Goal: Task Accomplishment & Management: Complete application form

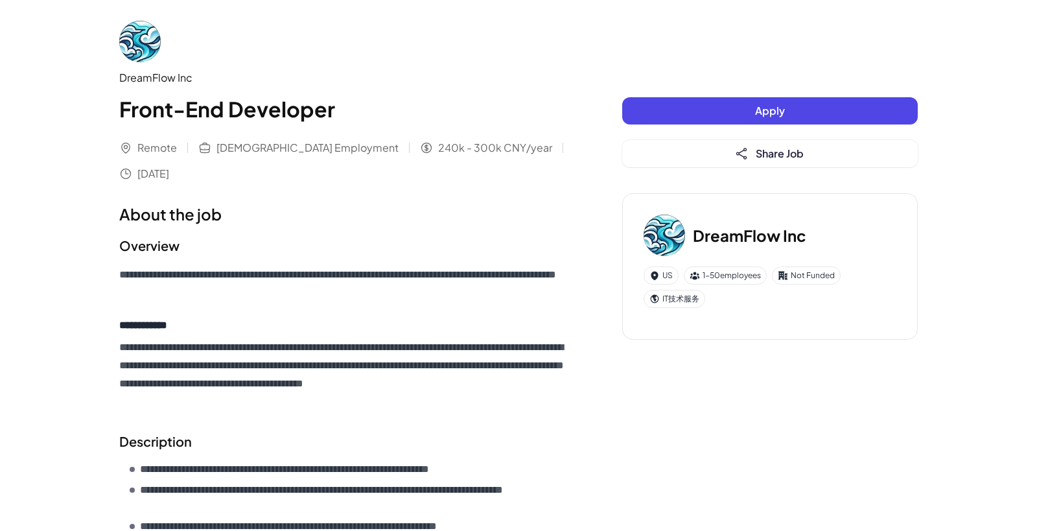
click at [776, 115] on span "Apply" at bounding box center [770, 111] width 30 height 14
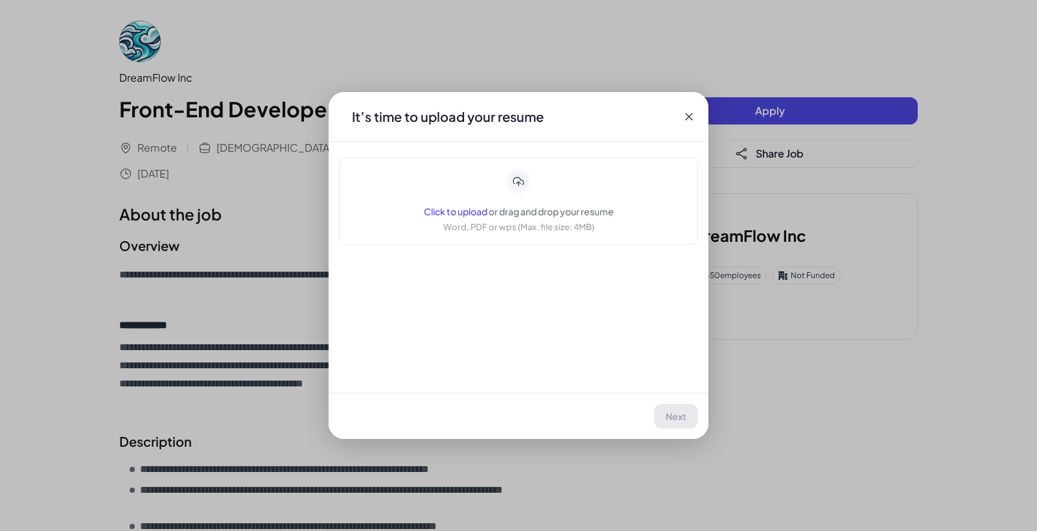
click at [691, 115] on icon at bounding box center [688, 116] width 13 height 13
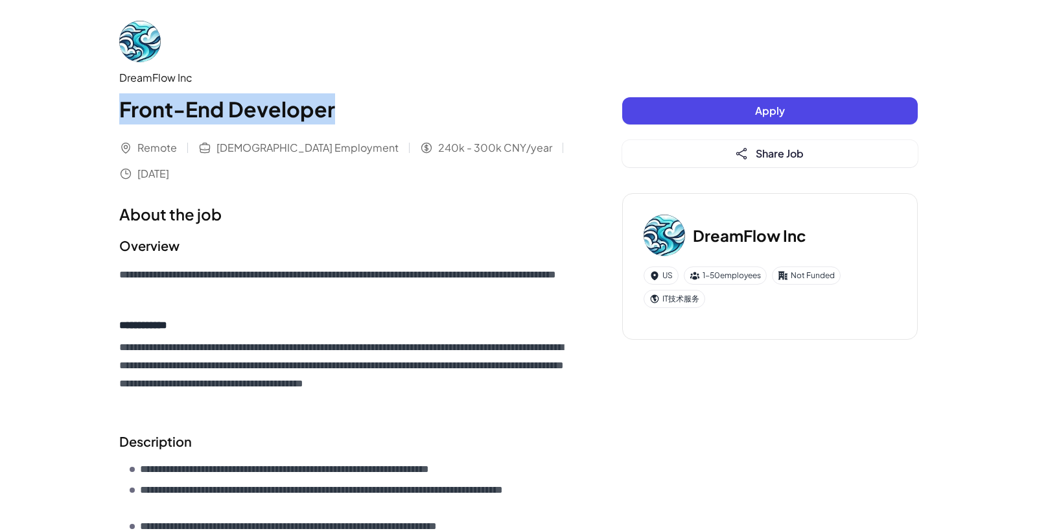
drag, startPoint x: 120, startPoint y: 113, endPoint x: 337, endPoint y: 113, distance: 217.1
click at [337, 113] on h1 "Front-End Developer" at bounding box center [344, 108] width 451 height 31
copy h1 "Front-End Developer"
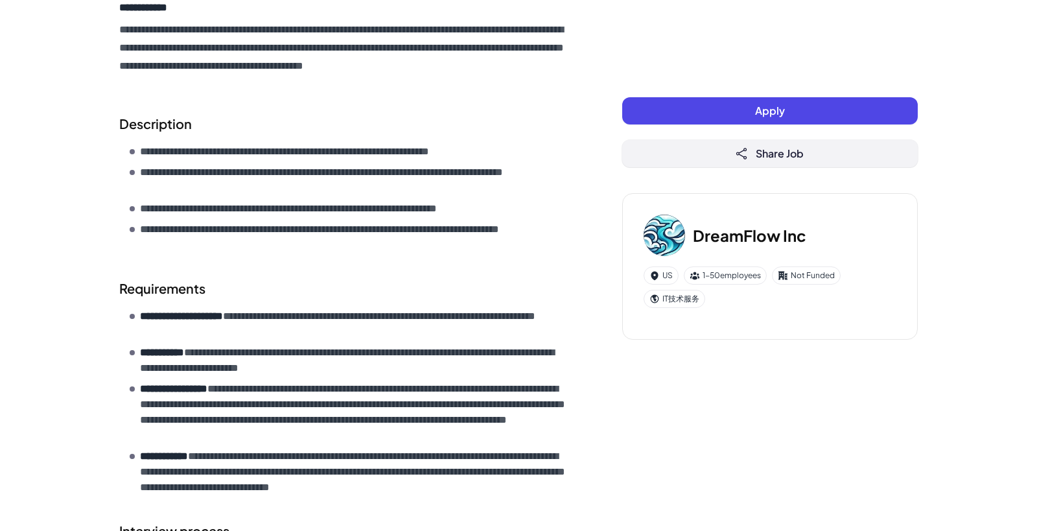
scroll to position [324, 0]
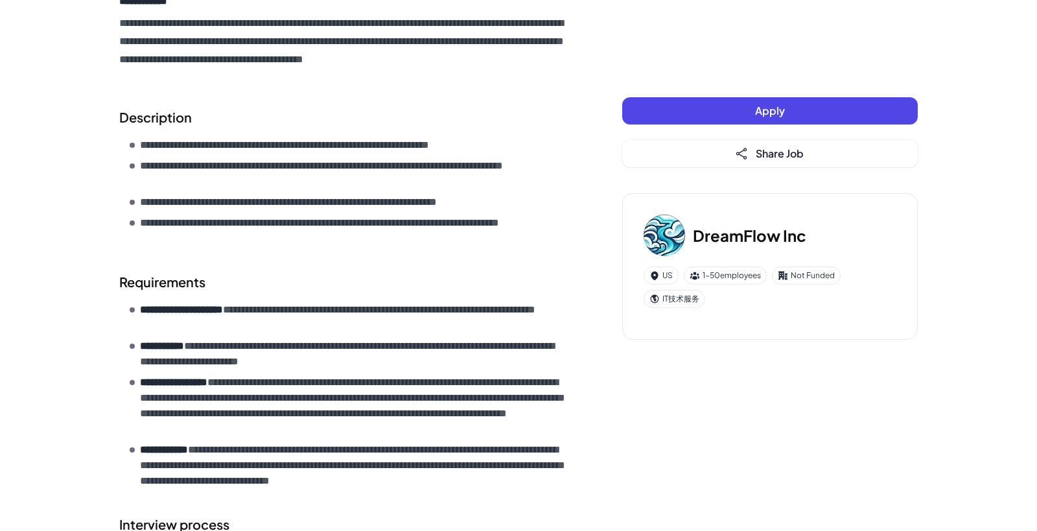
click at [750, 122] on button "Apply" at bounding box center [769, 110] width 295 height 27
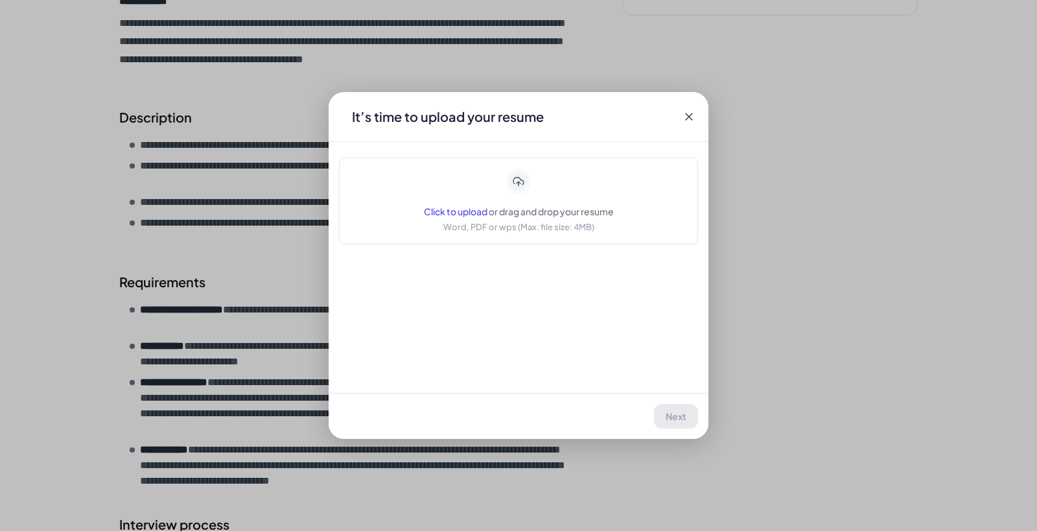
drag, startPoint x: 689, startPoint y: 117, endPoint x: 752, endPoint y: 99, distance: 65.4
click at [689, 117] on icon at bounding box center [688, 116] width 13 height 13
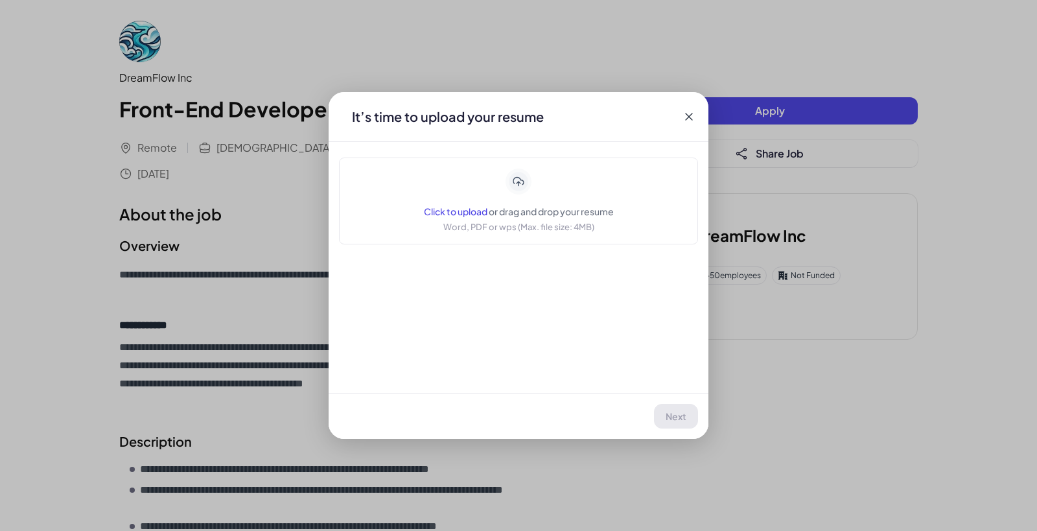
click at [504, 189] on div "Click to upload or drag and drop your resume Word, PDF or wps (Max. file size: …" at bounding box center [519, 200] width 190 height 65
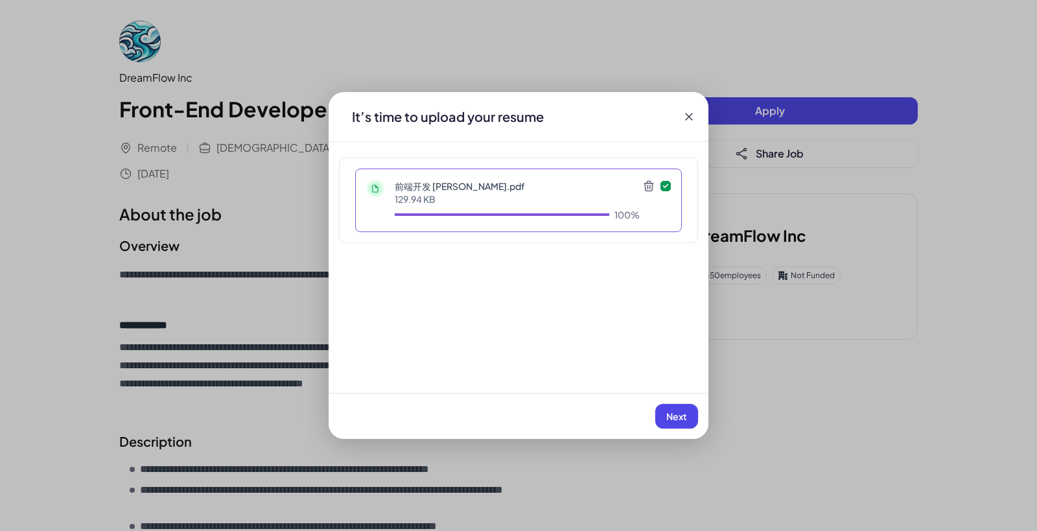
click at [647, 187] on icon at bounding box center [648, 185] width 13 height 13
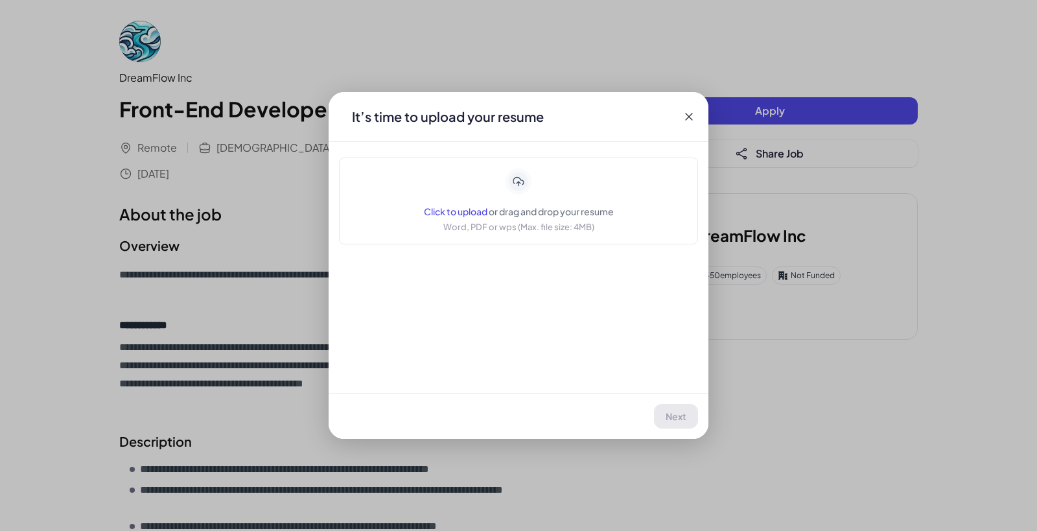
click at [454, 213] on span "Click to upload" at bounding box center [455, 211] width 63 height 12
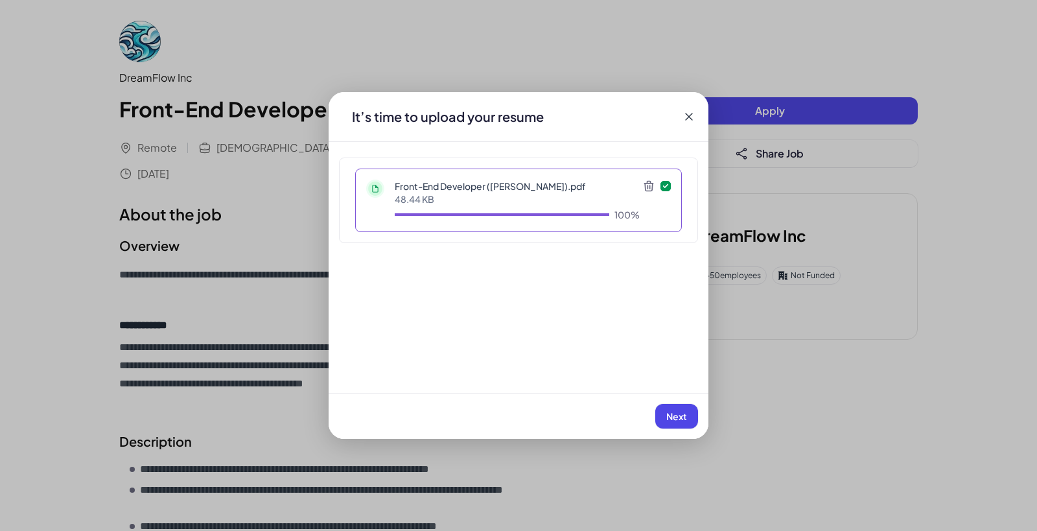
click at [646, 186] on icon at bounding box center [648, 185] width 13 height 13
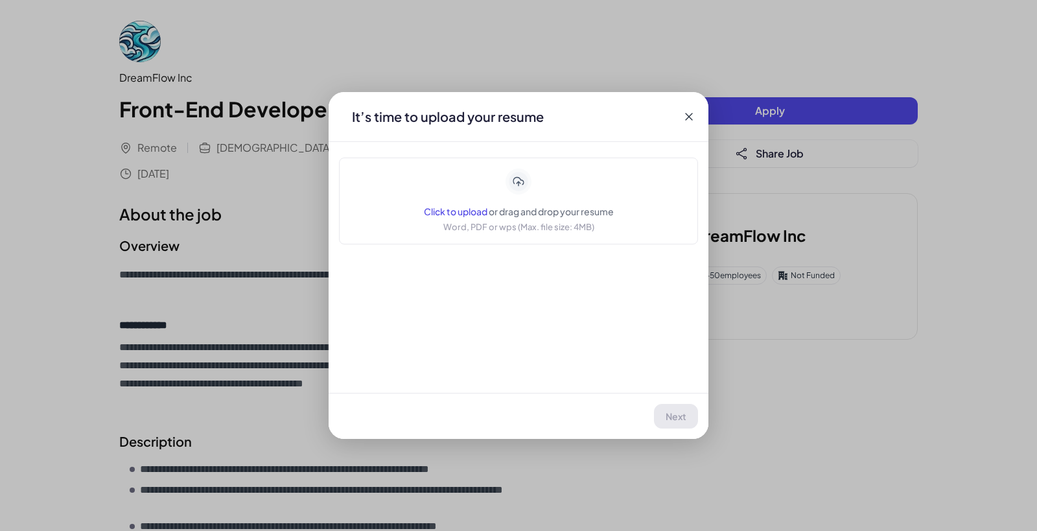
click at [686, 116] on icon at bounding box center [688, 116] width 13 height 13
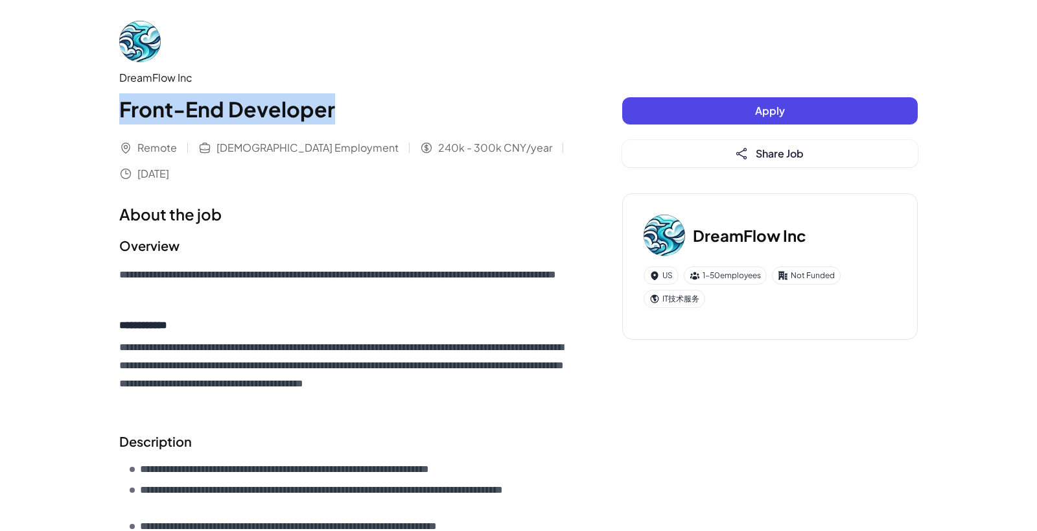
drag, startPoint x: 119, startPoint y: 108, endPoint x: 350, endPoint y: 110, distance: 230.7
click at [350, 110] on h1 "Front-End Developer" at bounding box center [344, 108] width 451 height 31
copy h1 "Front-End Developer"
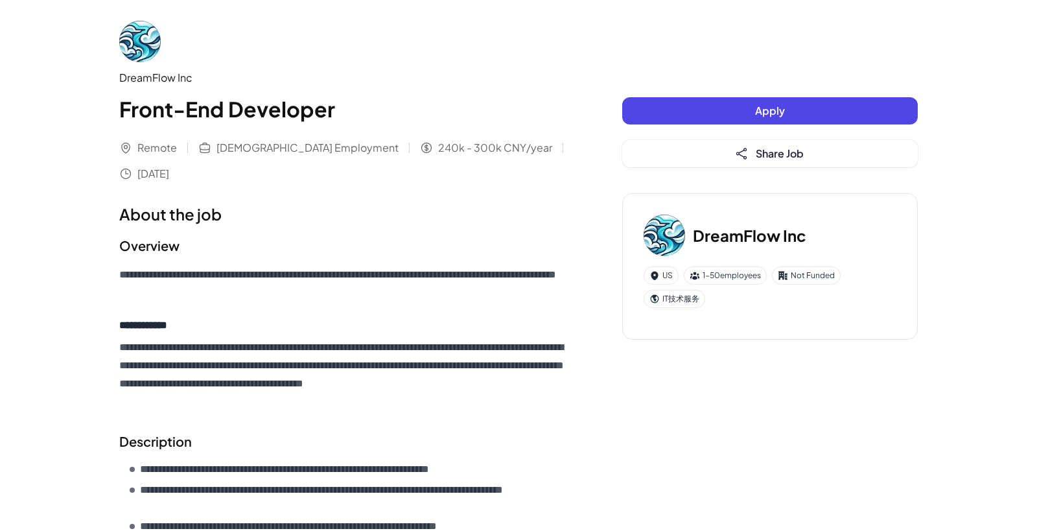
click at [765, 108] on span "Apply" at bounding box center [770, 111] width 30 height 14
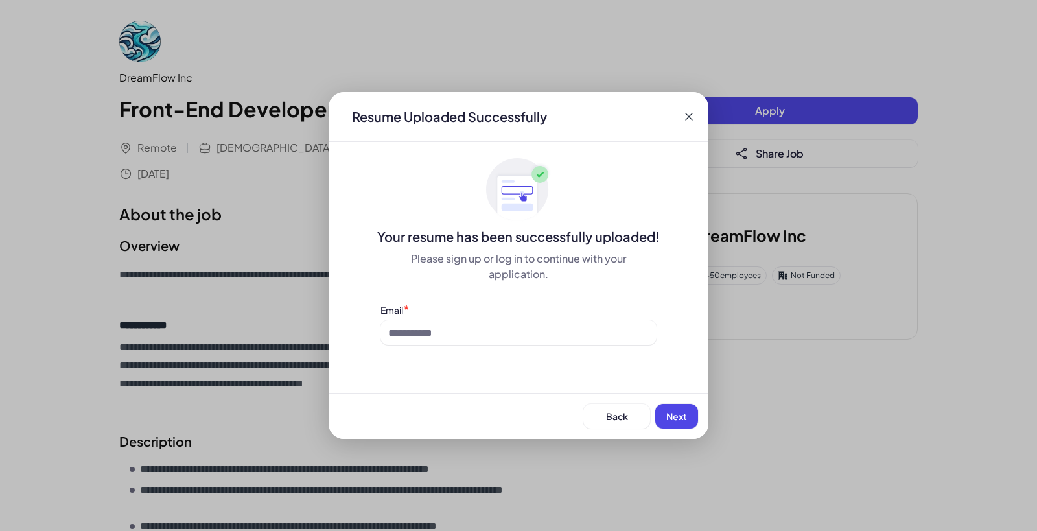
click at [689, 115] on icon at bounding box center [688, 116] width 13 height 13
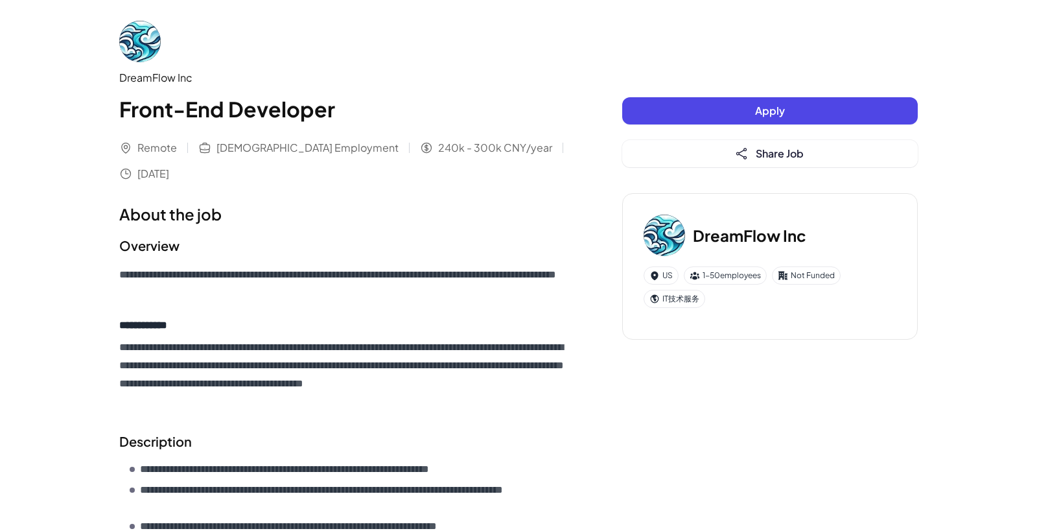
click at [726, 115] on button "Apply" at bounding box center [769, 110] width 295 height 27
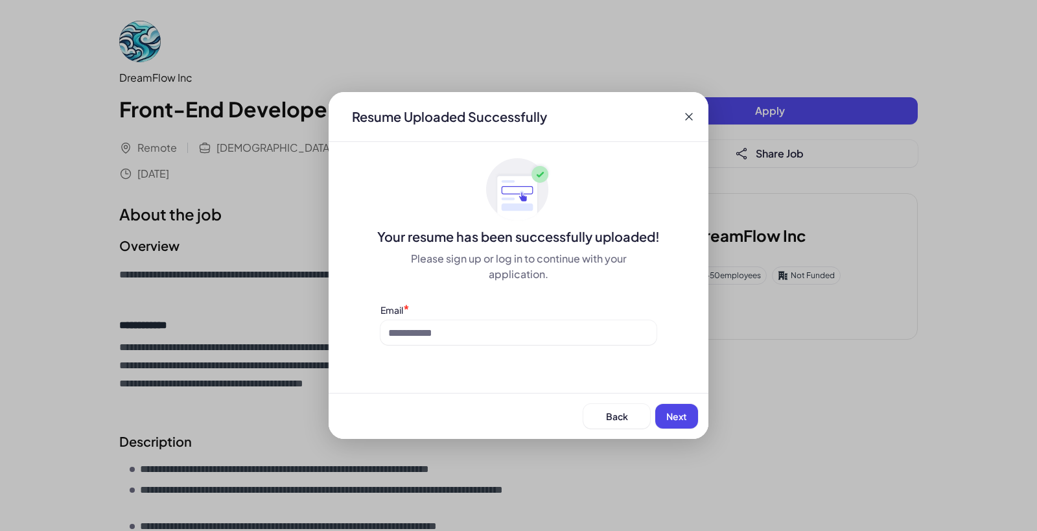
click at [688, 115] on icon at bounding box center [688, 116] width 13 height 13
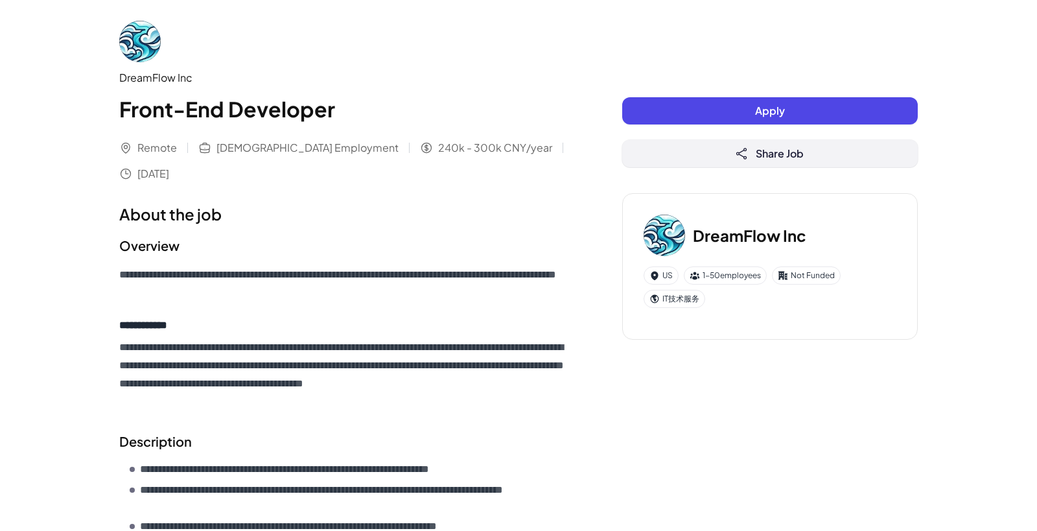
click at [792, 156] on span "Share Job" at bounding box center [779, 153] width 48 height 14
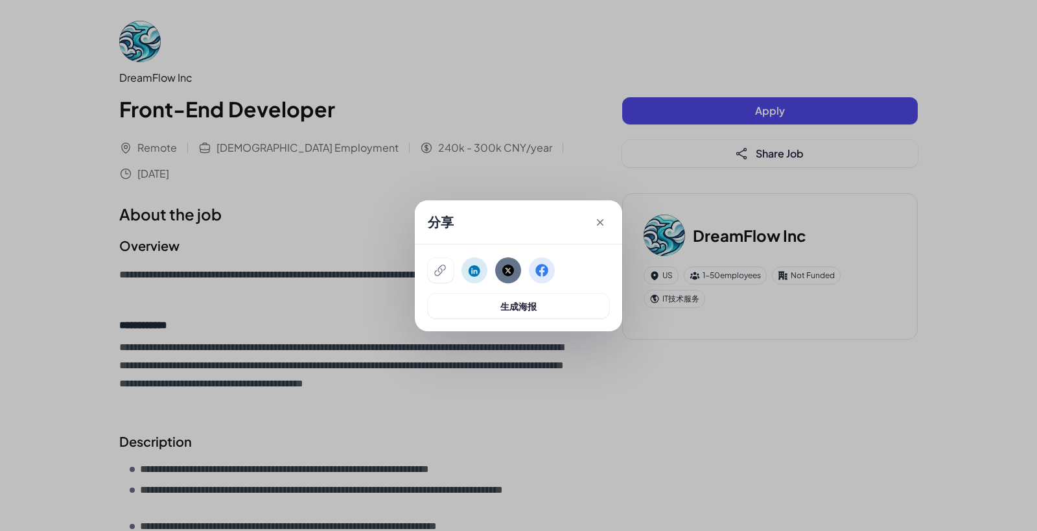
click at [593, 221] on div "分享" at bounding box center [518, 222] width 207 height 44
click at [595, 227] on div "分享" at bounding box center [518, 222] width 207 height 44
click at [603, 219] on icon at bounding box center [600, 222] width 13 height 13
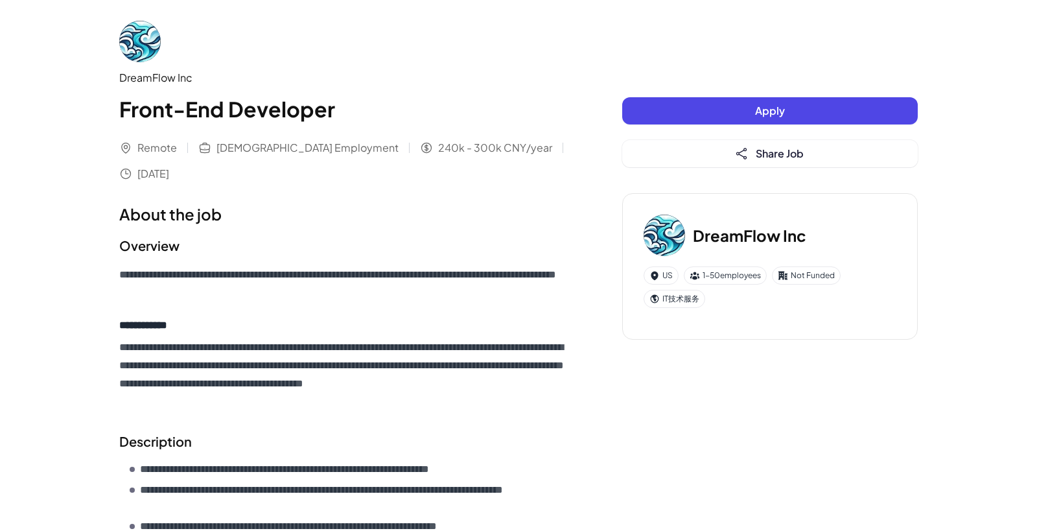
click at [721, 111] on button "Apply" at bounding box center [769, 110] width 295 height 27
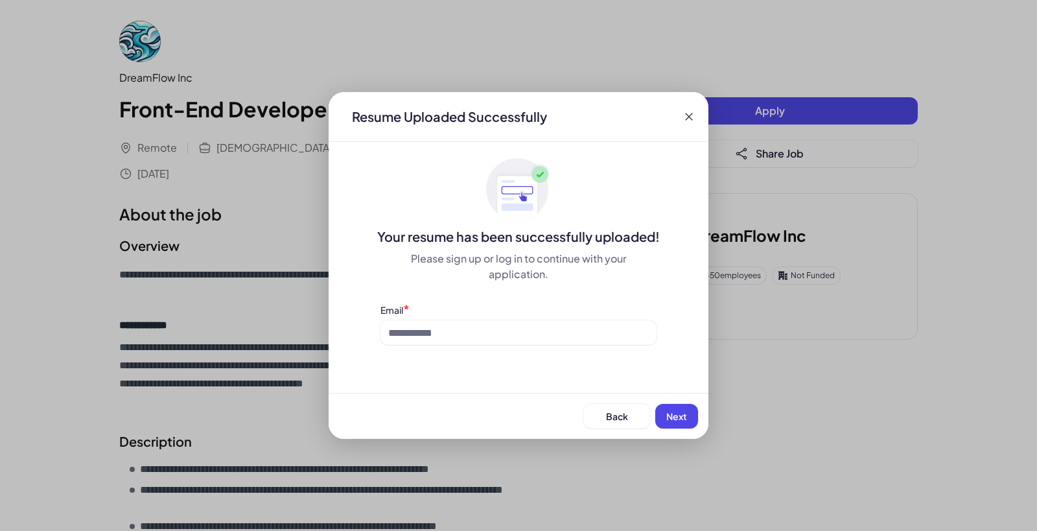
click at [688, 115] on icon at bounding box center [688, 116] width 13 height 13
